Goal: Browse casually

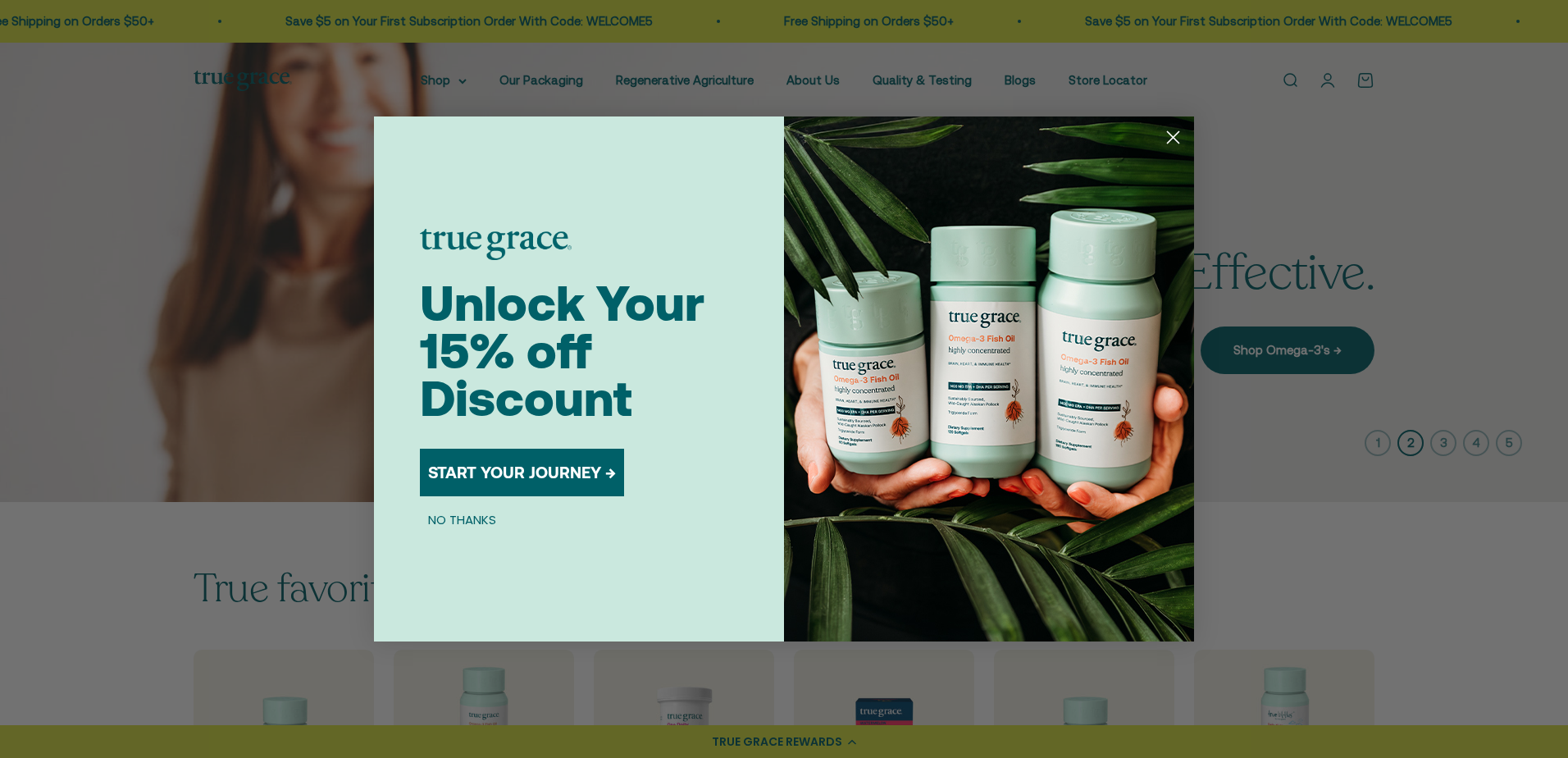
drag, startPoint x: 1180, startPoint y: 133, endPoint x: 1161, endPoint y: 136, distance: 19.2
click at [1179, 133] on circle "Close dialog" at bounding box center [1173, 137] width 27 height 27
